Goal: Information Seeking & Learning: Check status

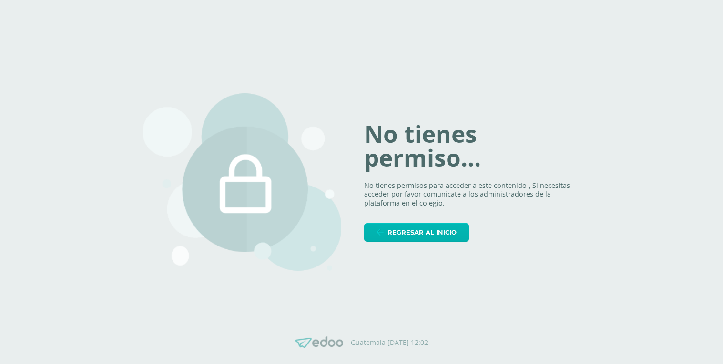
click at [462, 234] on link "Regresar al inicio" at bounding box center [416, 232] width 105 height 19
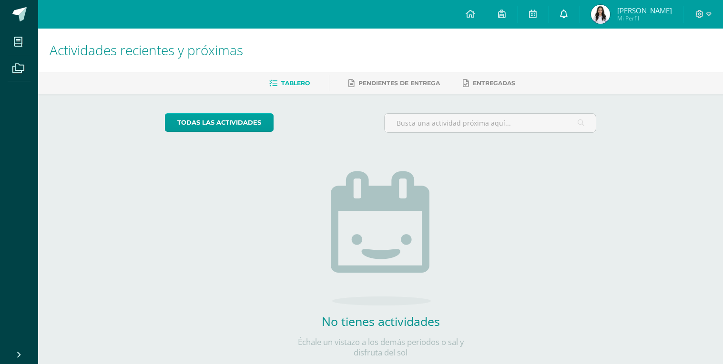
click at [561, 22] on link at bounding box center [563, 14] width 30 height 29
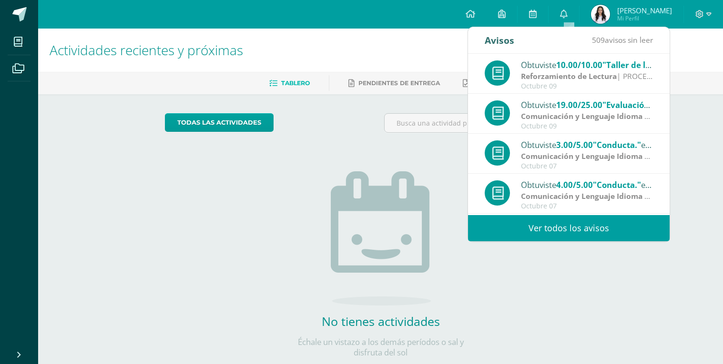
click at [604, 19] on img at bounding box center [600, 14] width 19 height 19
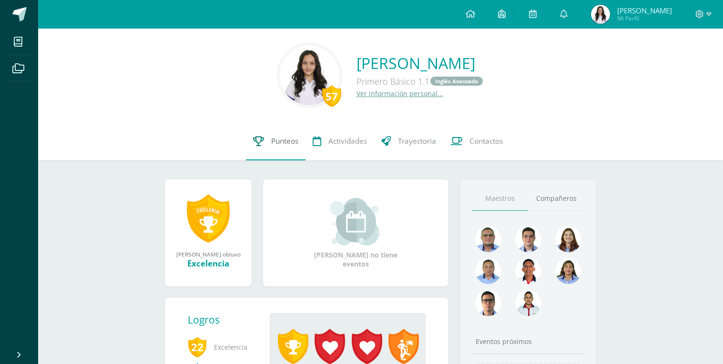
click at [255, 136] on link "Punteos" at bounding box center [276, 141] width 60 height 38
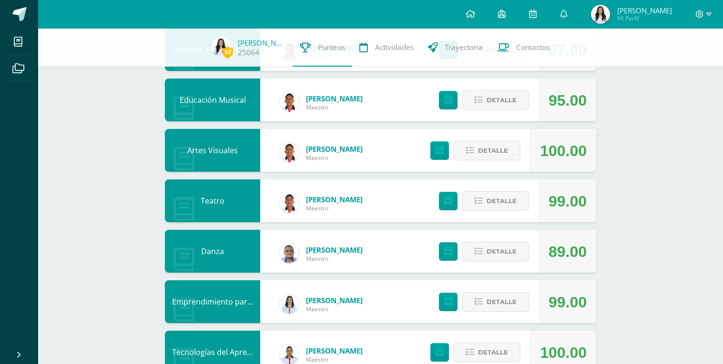
scroll to position [278, 0]
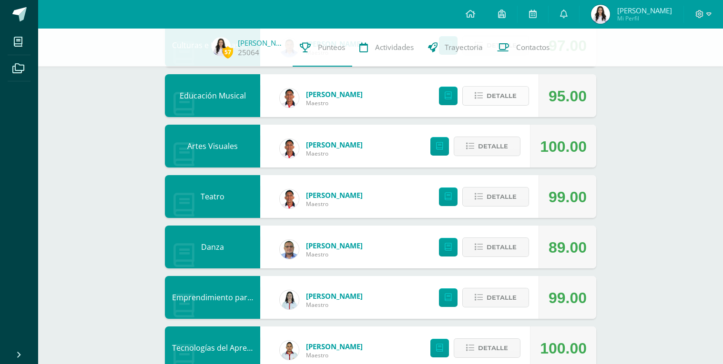
click at [514, 88] on span "Detalle" at bounding box center [501, 96] width 30 height 18
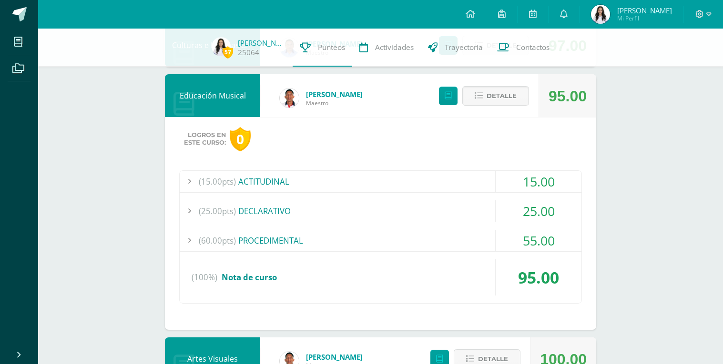
click at [457, 238] on div "(60.00pts) PROCEDIMENTAL" at bounding box center [381, 240] width 402 height 21
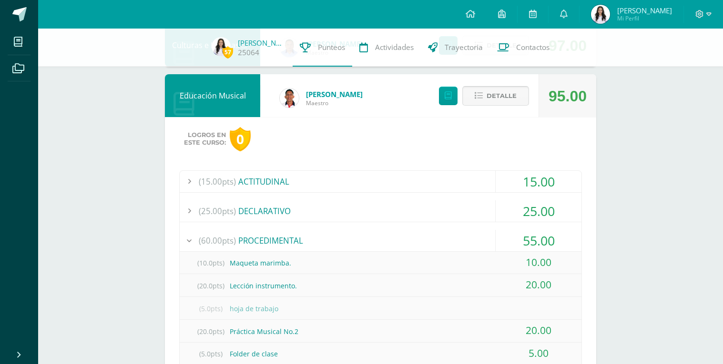
click at [491, 99] on span "Detalle" at bounding box center [501, 96] width 30 height 18
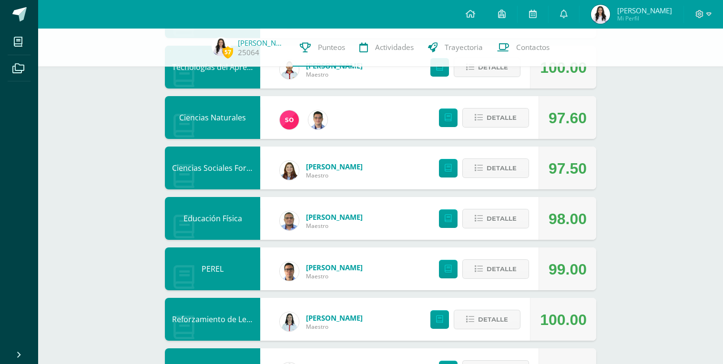
scroll to position [0, 0]
